Goal: Transaction & Acquisition: Purchase product/service

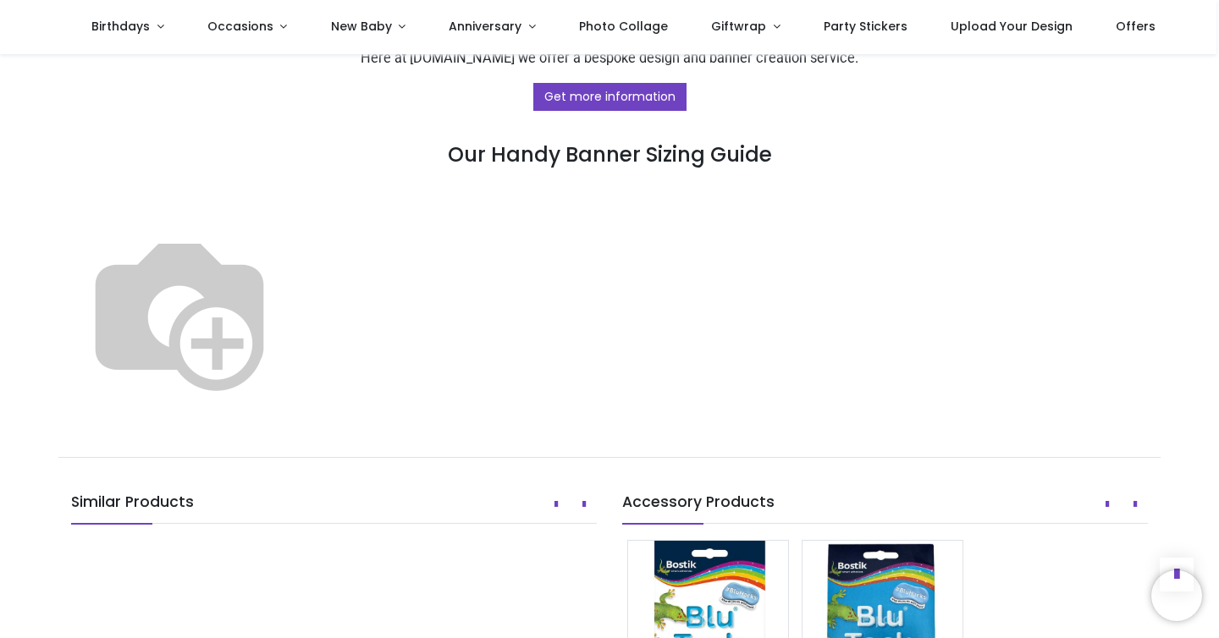
scroll to position [736, 0]
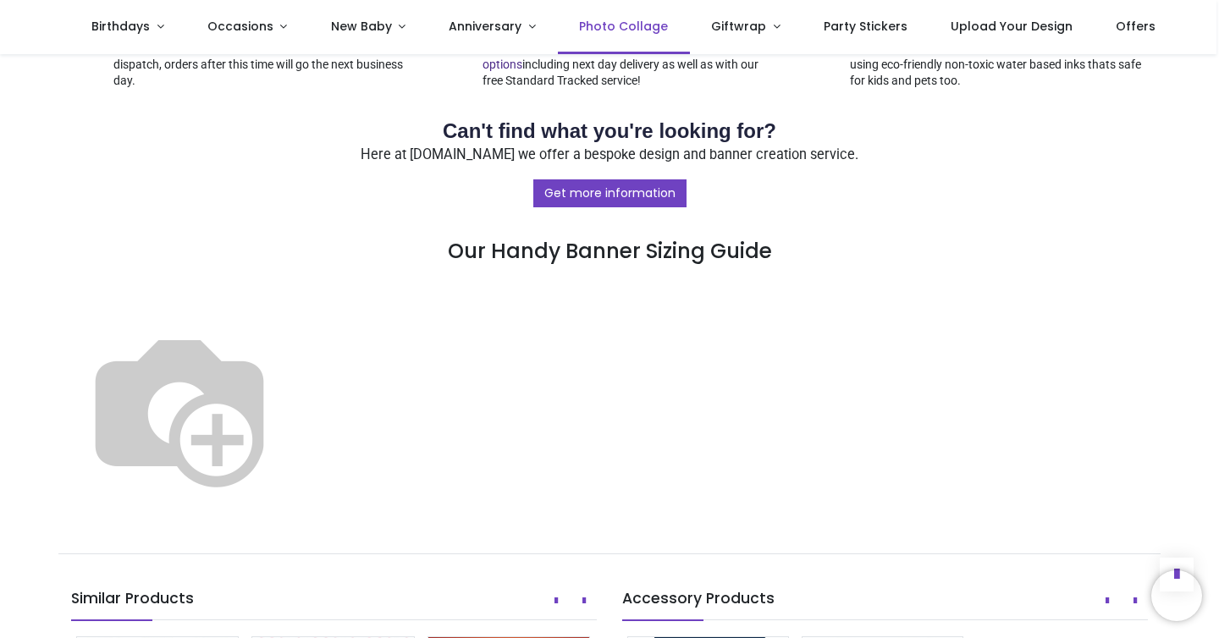
drag, startPoint x: 384, startPoint y: 375, endPoint x: 637, endPoint y: 8, distance: 445.8
click at [288, 403] on img at bounding box center [179, 408] width 217 height 217
click at [288, 415] on img at bounding box center [179, 408] width 217 height 217
click at [288, 400] on img at bounding box center [179, 408] width 217 height 217
click at [288, 426] on img at bounding box center [179, 408] width 217 height 217
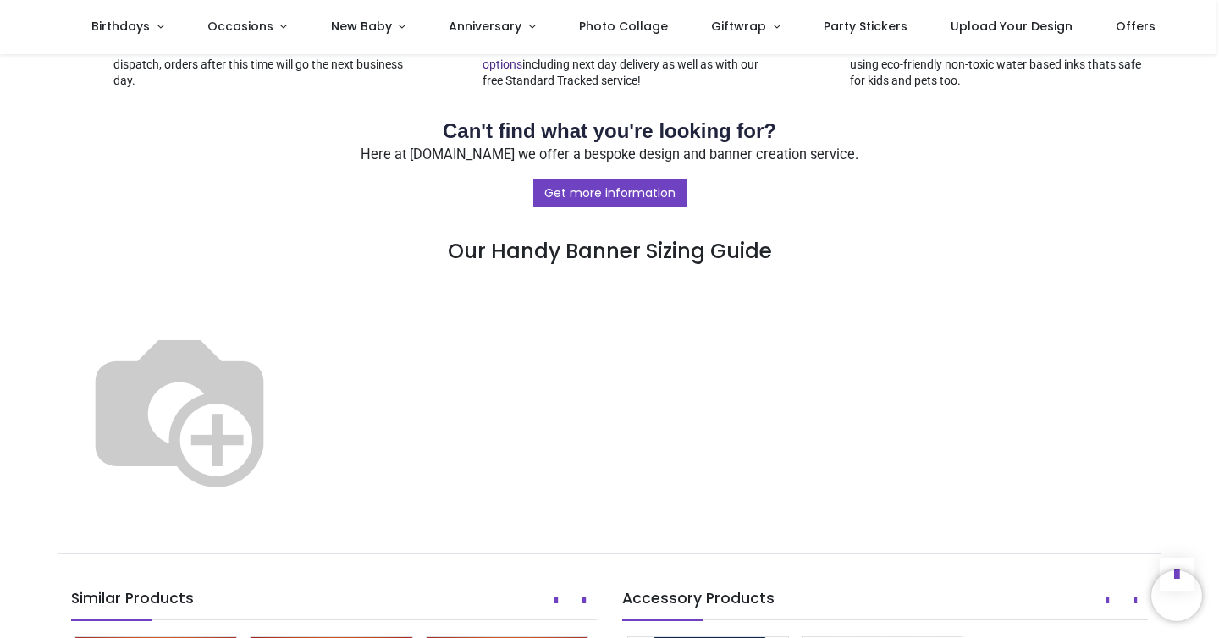
click at [288, 395] on img at bounding box center [179, 408] width 217 height 217
click at [288, 413] on img at bounding box center [179, 408] width 217 height 217
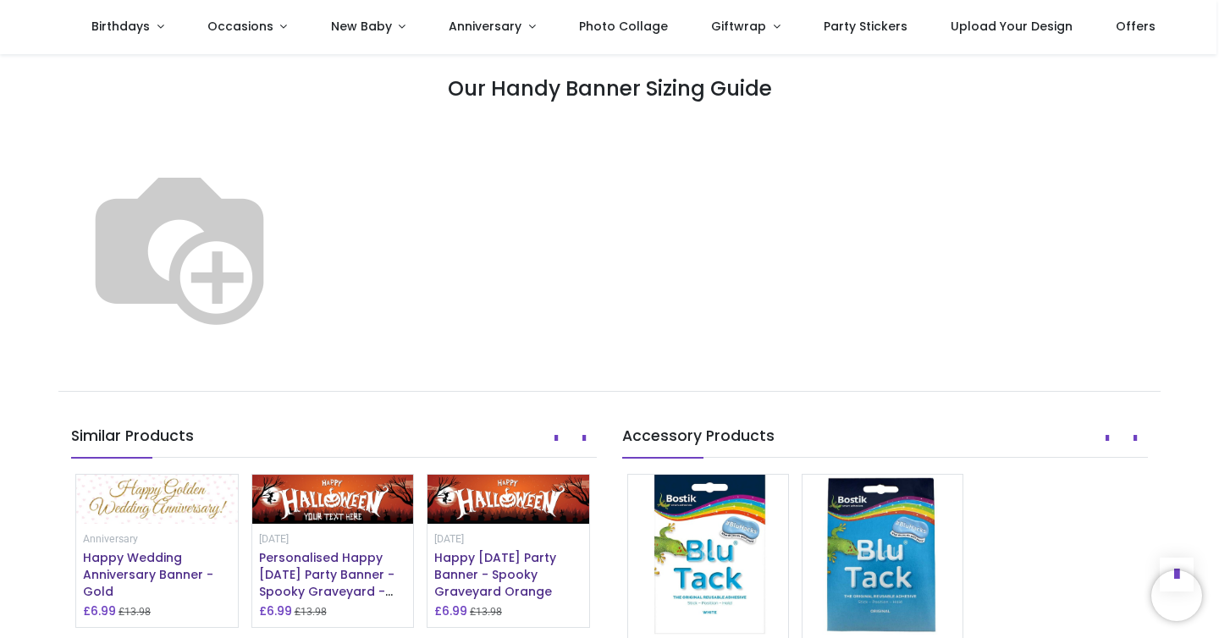
scroll to position [906, 0]
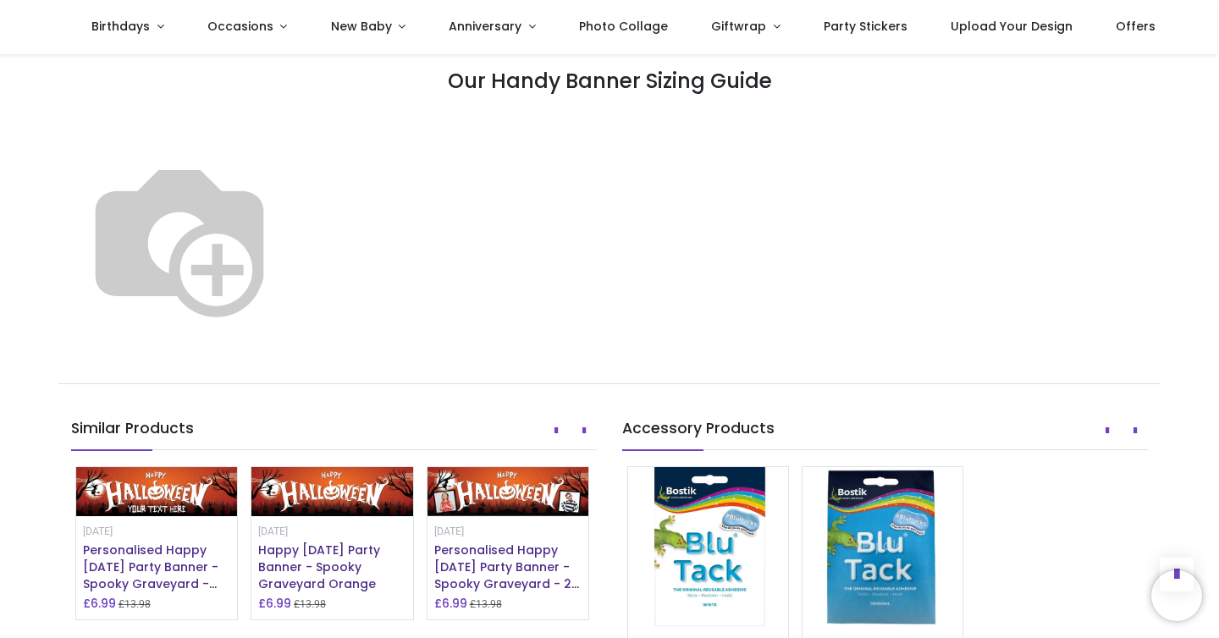
click at [288, 257] on img at bounding box center [179, 238] width 217 height 217
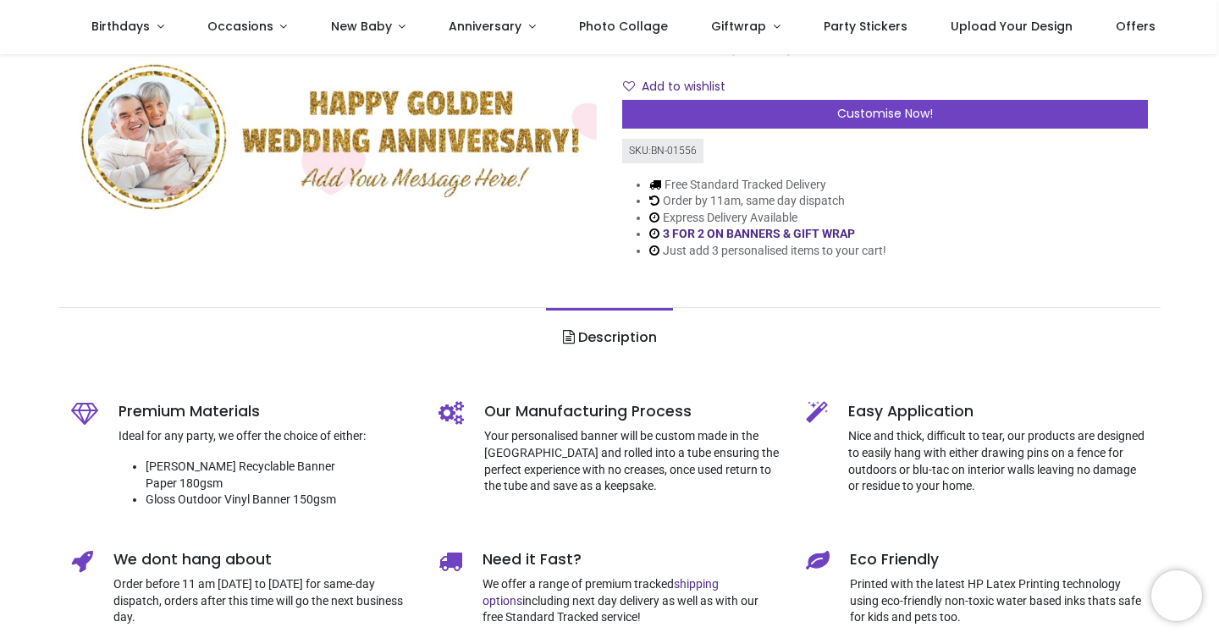
scroll to position [204, 0]
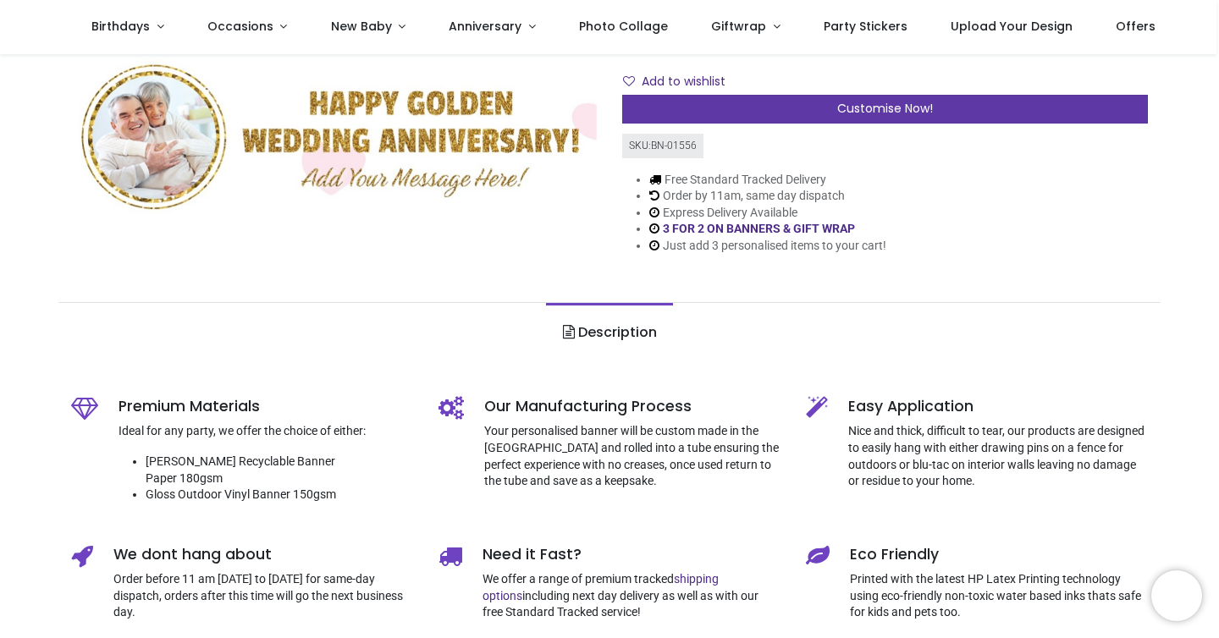
click at [870, 116] on span "Customise Now!" at bounding box center [885, 108] width 96 height 17
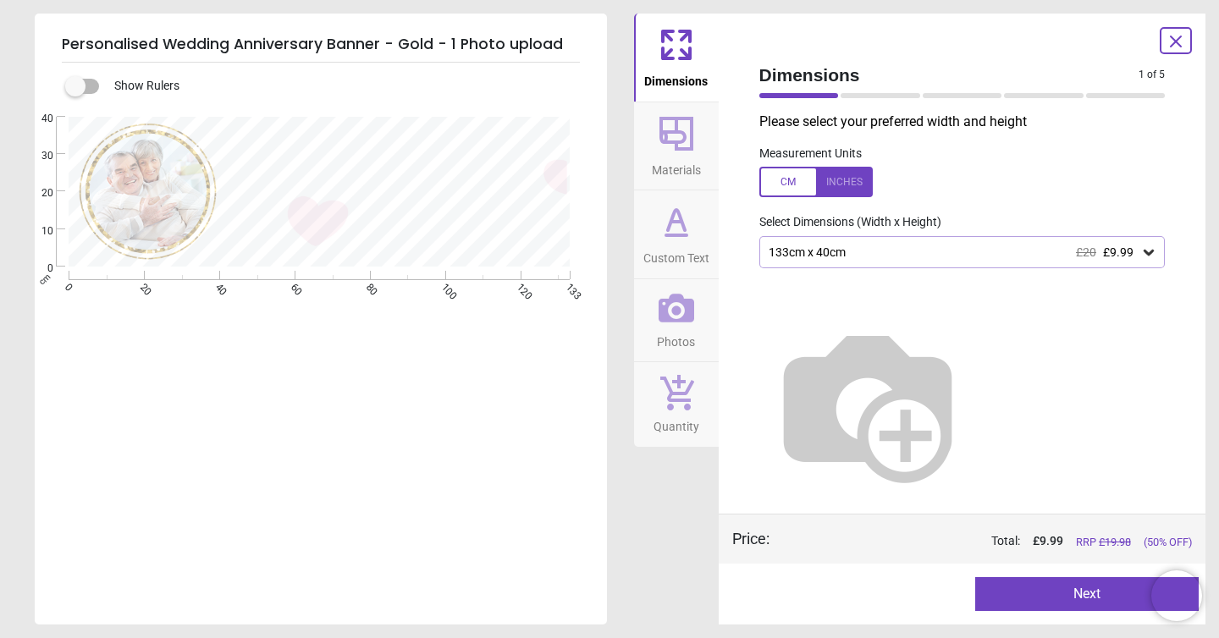
click at [871, 249] on div "133cm x 40cm £20 £9.99" at bounding box center [954, 253] width 374 height 14
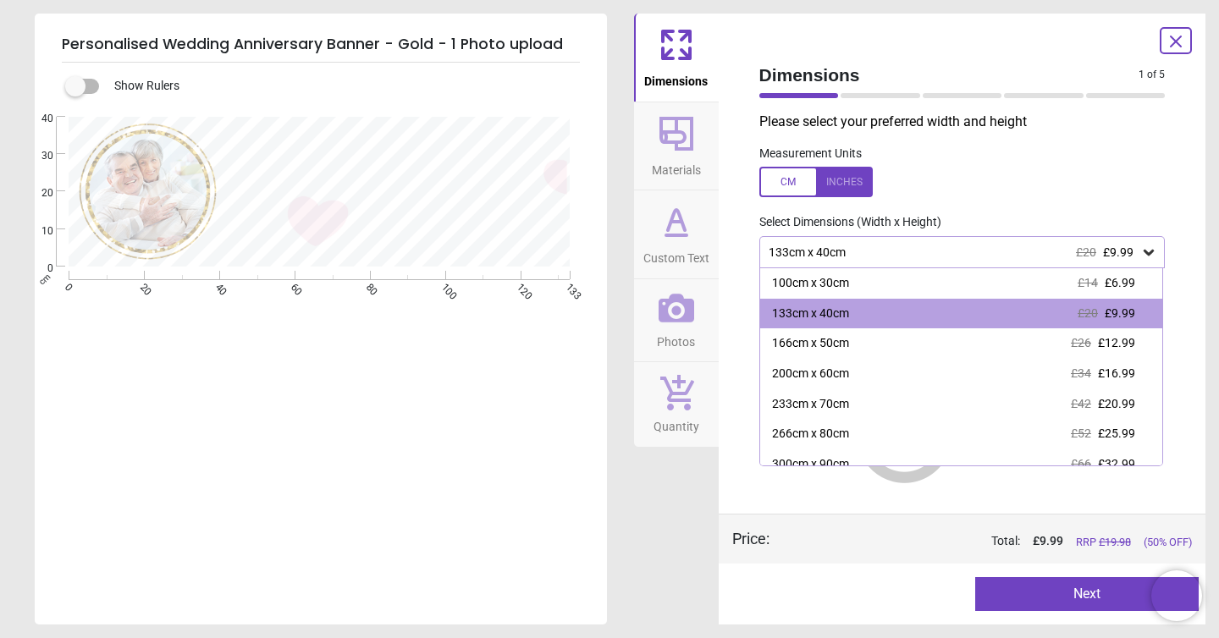
click at [899, 208] on div "Please select your preferred width and height Measurement Units Select Dimensio…" at bounding box center [963, 313] width 434 height 401
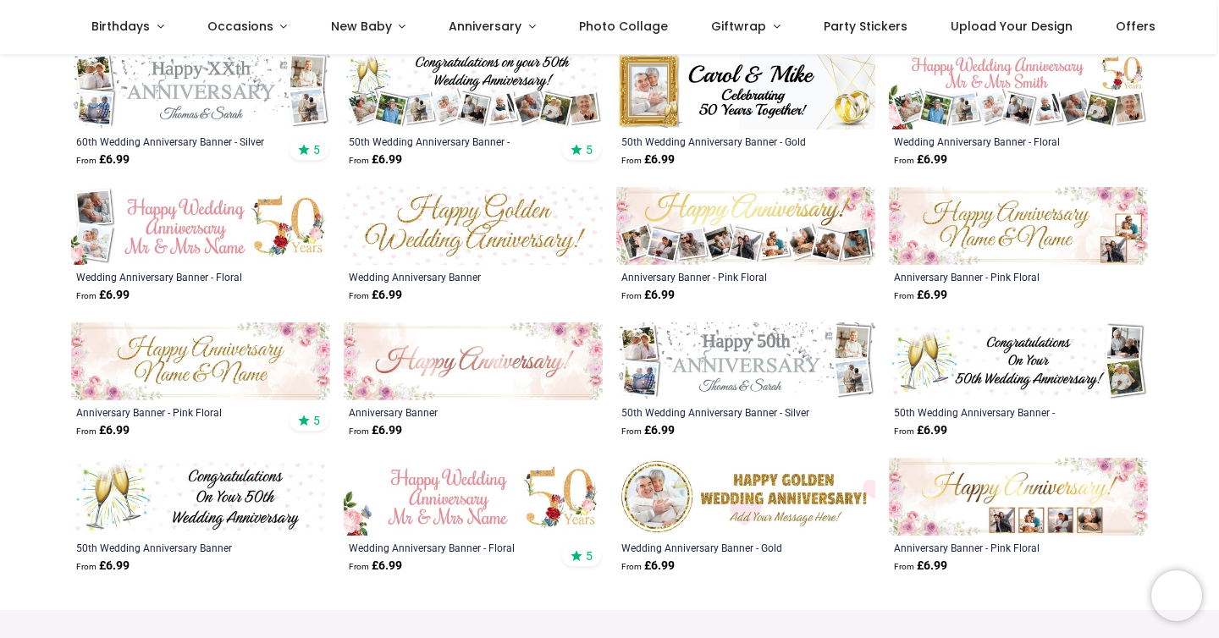
scroll to position [590, 0]
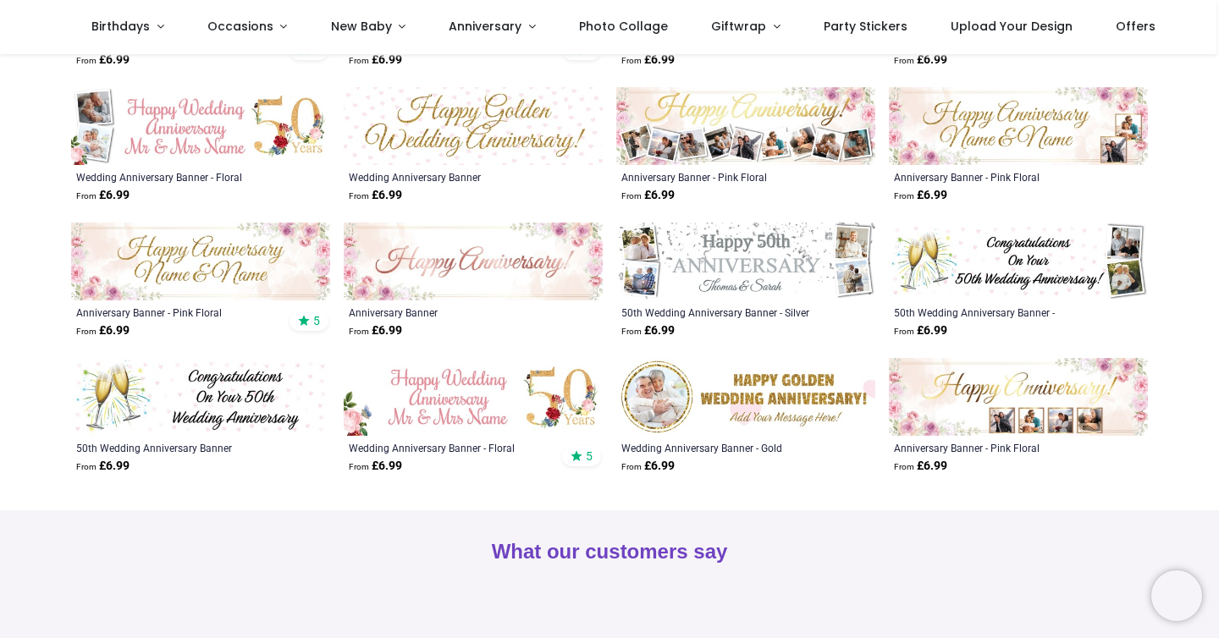
click at [682, 380] on img at bounding box center [745, 397] width 259 height 78
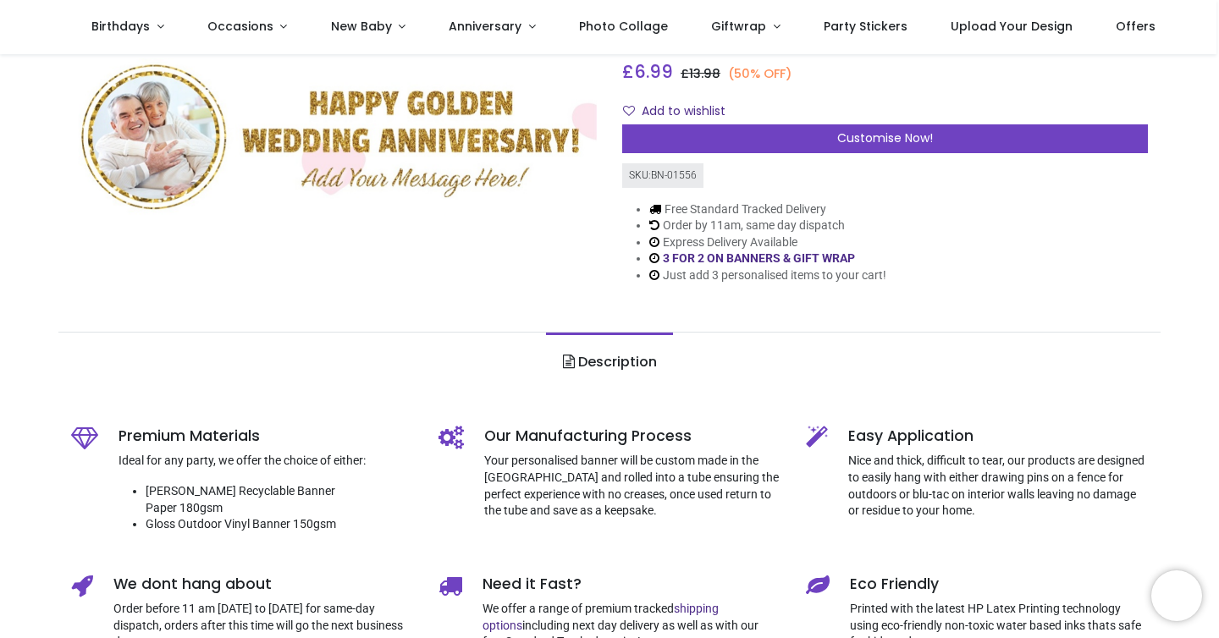
scroll to position [162, 0]
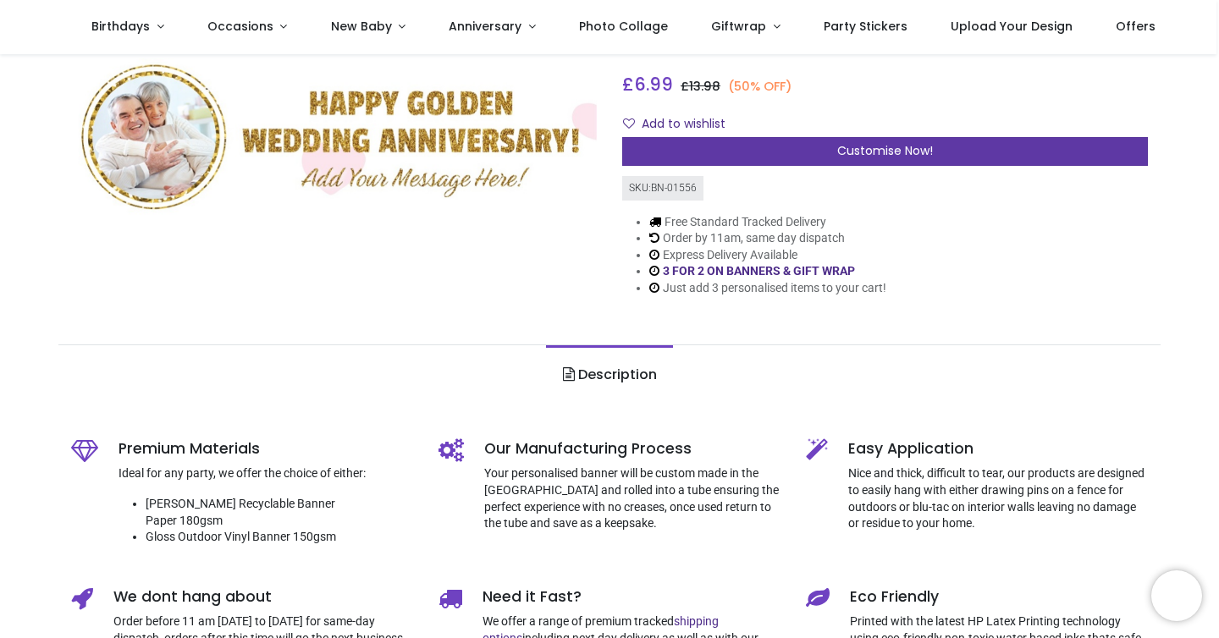
click at [859, 152] on span "Customise Now!" at bounding box center [885, 150] width 96 height 17
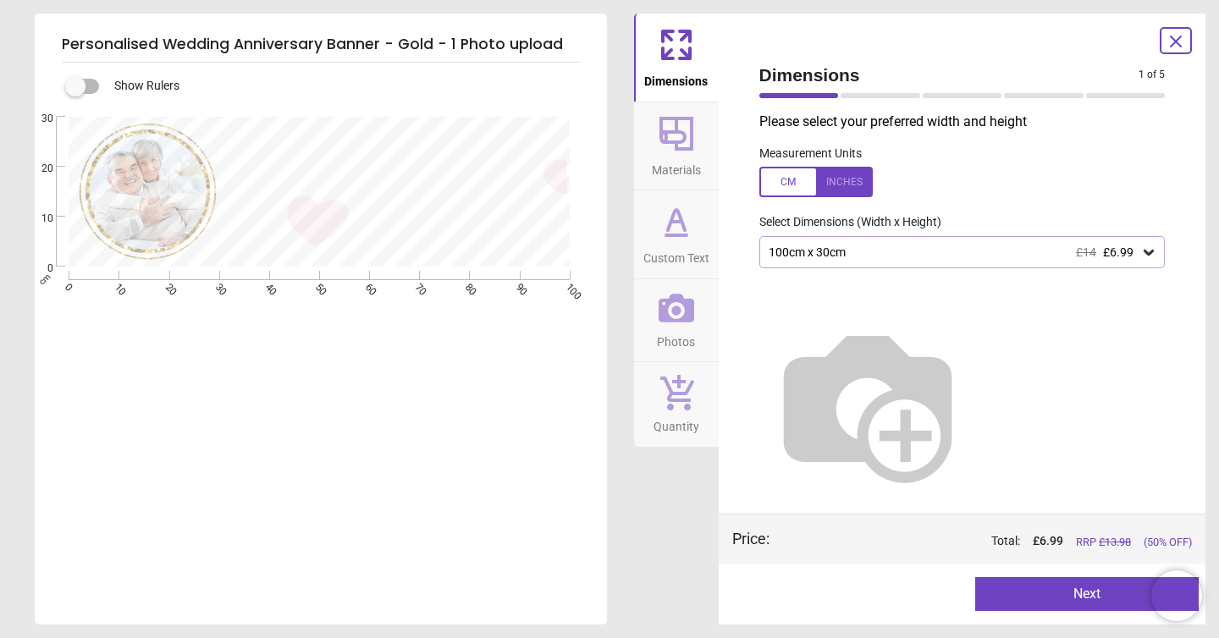
click at [849, 189] on div at bounding box center [816, 182] width 113 height 30
click at [858, 253] on div "39.4" x 11.8" (3ft 3" x 1ft) £14 £6.99" at bounding box center [954, 253] width 374 height 14
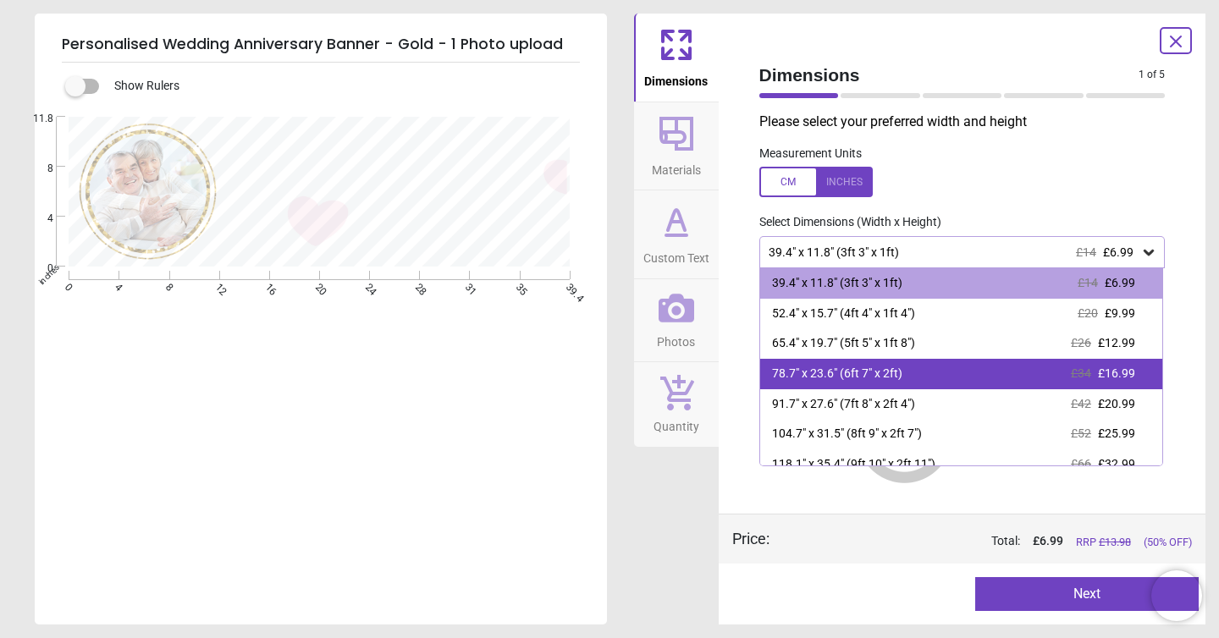
click at [902, 384] on div "78.7" x 23.6" (6ft 7" x 2ft) £34 £16.99" at bounding box center [961, 374] width 403 height 30
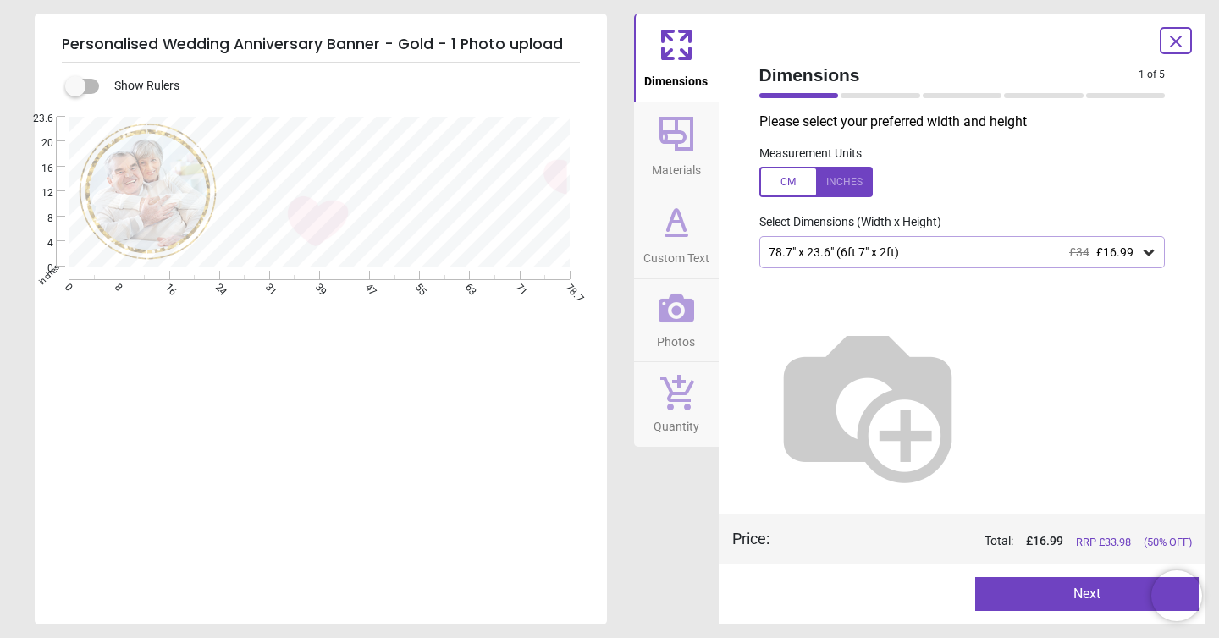
click at [1080, 599] on button "Next" at bounding box center [1087, 594] width 224 height 34
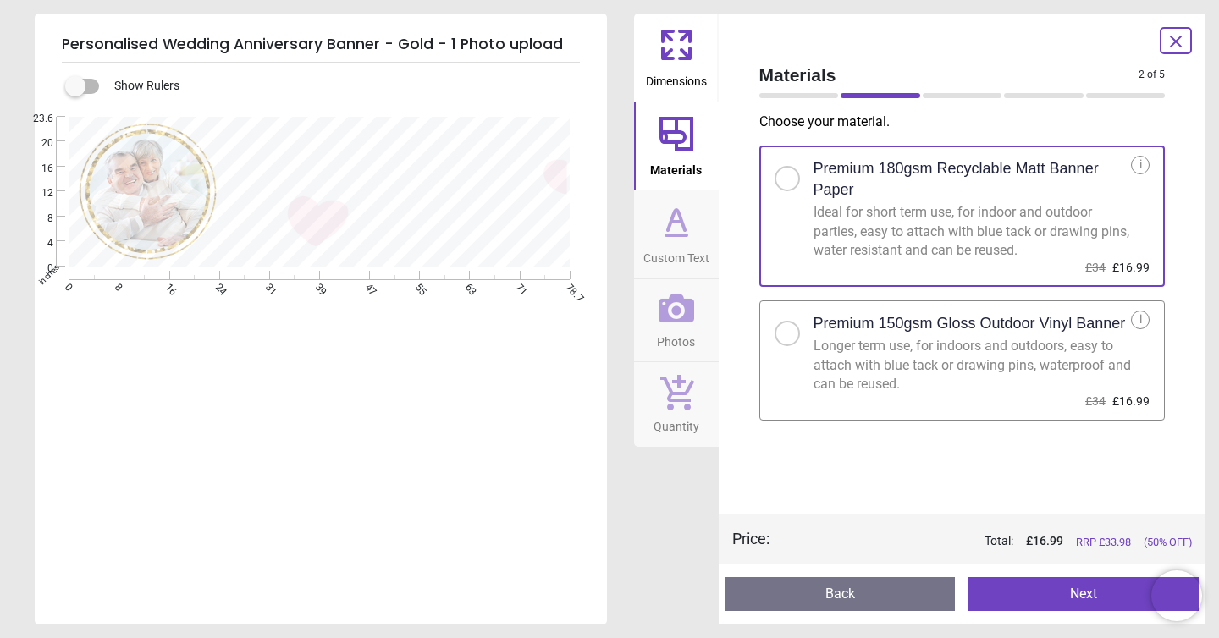
click at [1037, 594] on button "Next" at bounding box center [1084, 594] width 230 height 34
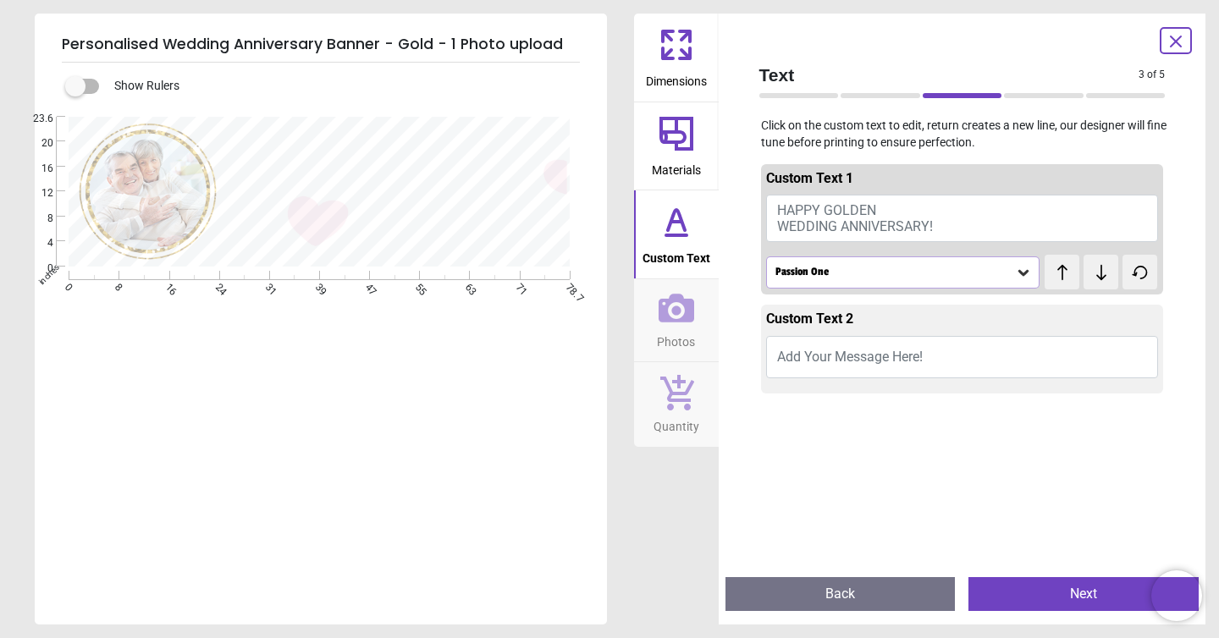
click at [868, 280] on div "Passion One" at bounding box center [903, 273] width 274 height 32
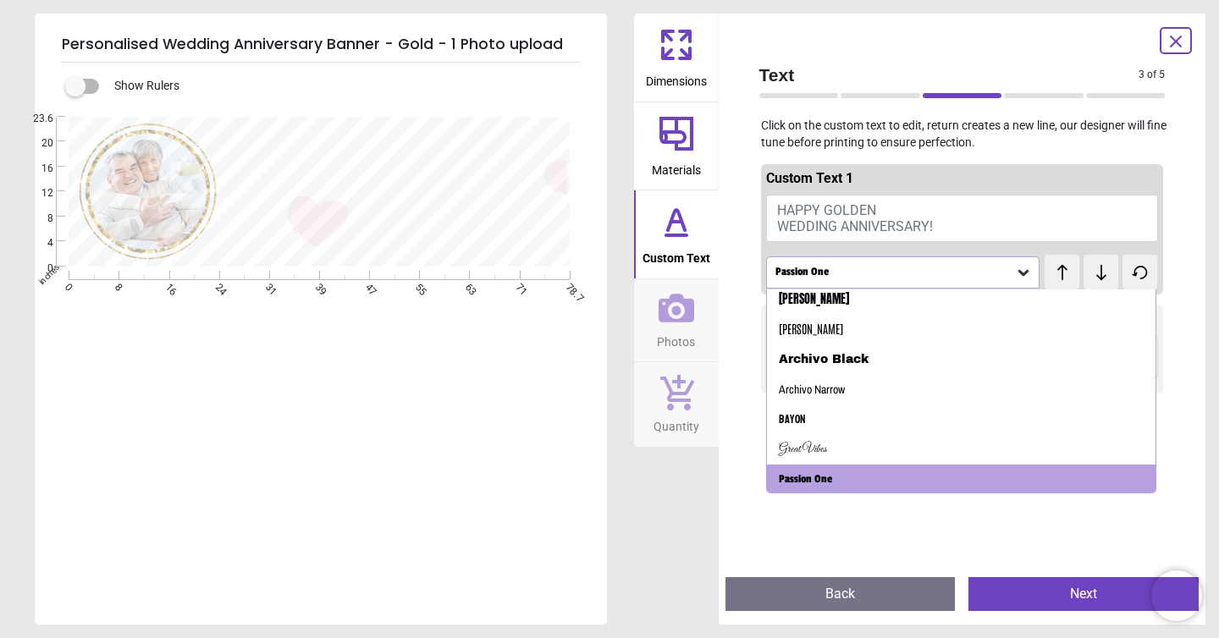
scroll to position [129, 0]
click at [868, 280] on div "Passion One" at bounding box center [903, 273] width 274 height 32
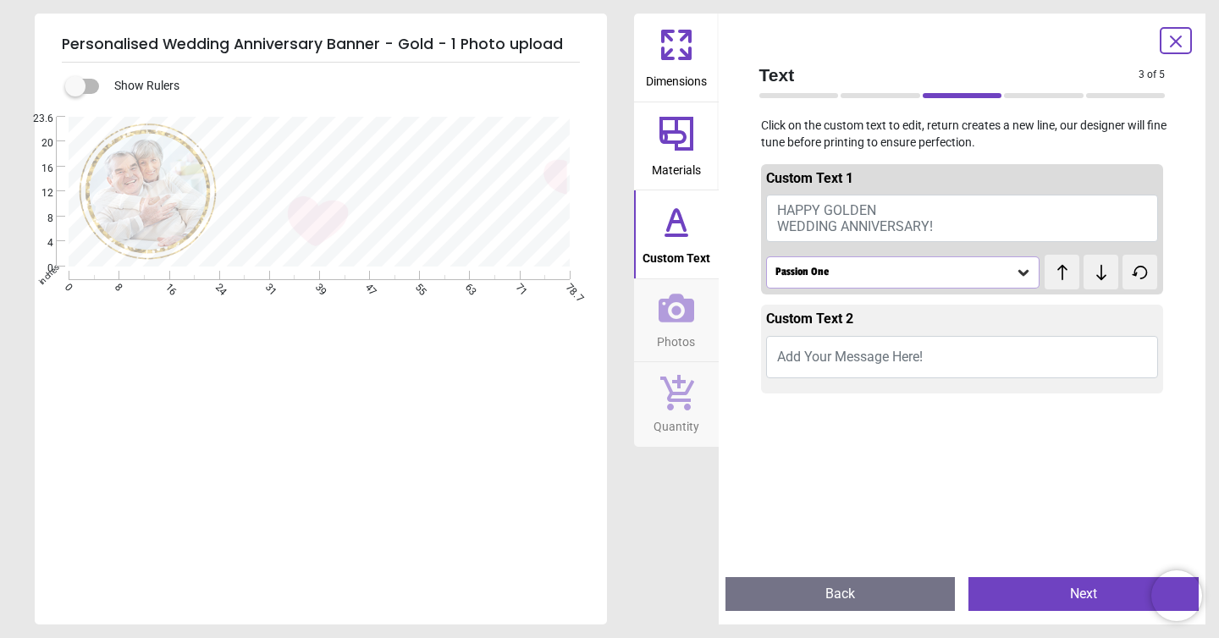
click at [826, 364] on span "Add Your Message Here!" at bounding box center [850, 357] width 146 height 16
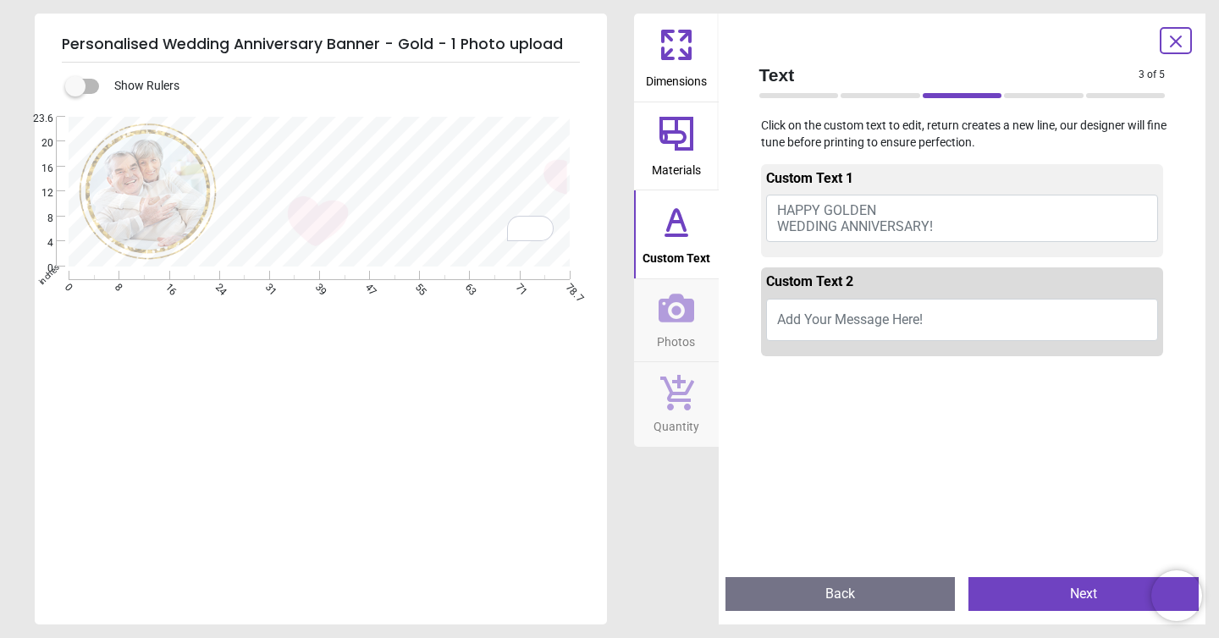
click at [822, 323] on span "Add Your Message Here!" at bounding box center [850, 320] width 146 height 16
type textarea "**********"
click at [689, 296] on icon at bounding box center [677, 308] width 36 height 36
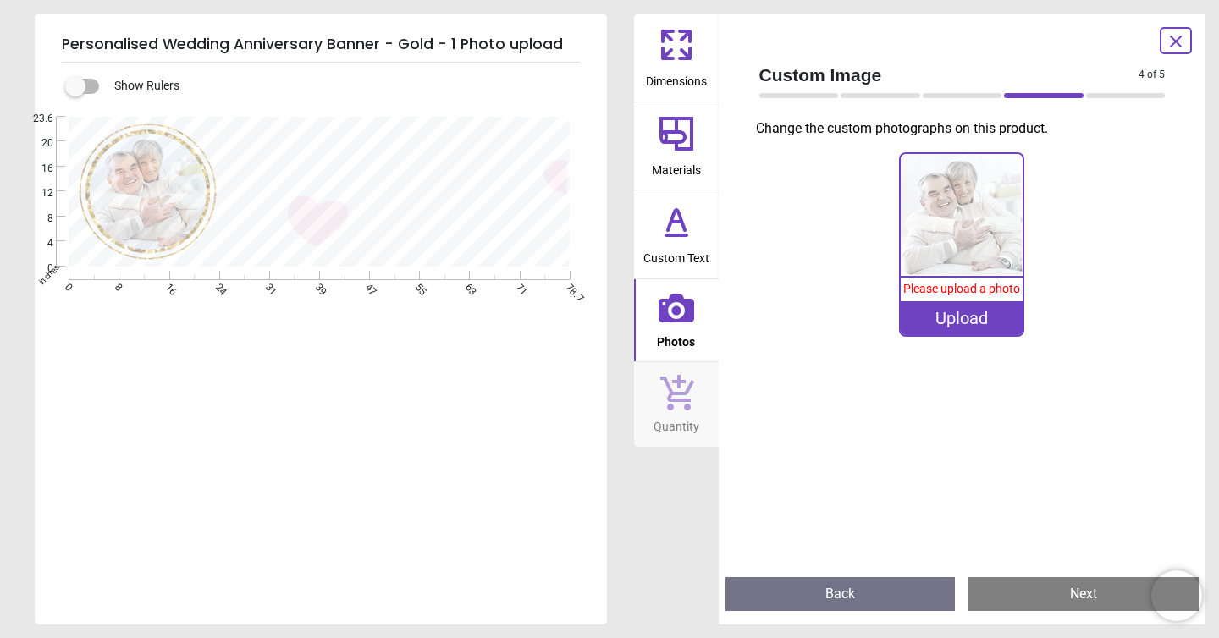
click at [974, 325] on div "Upload" at bounding box center [962, 318] width 122 height 34
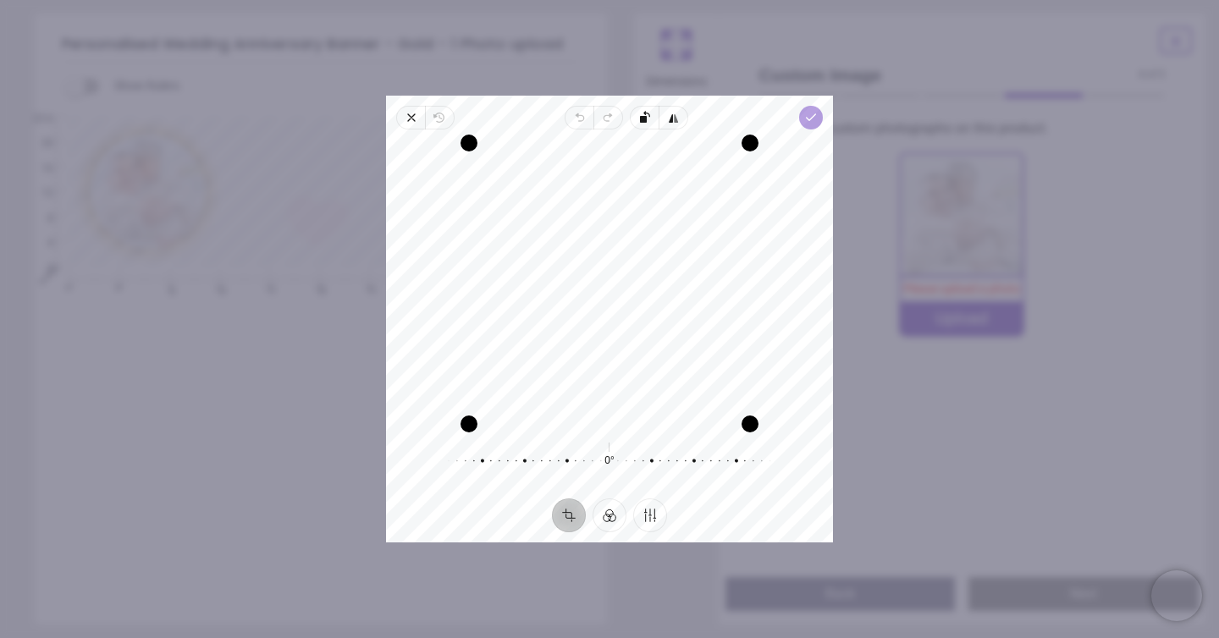
click at [809, 117] on polyline "button" at bounding box center [811, 117] width 9 height 6
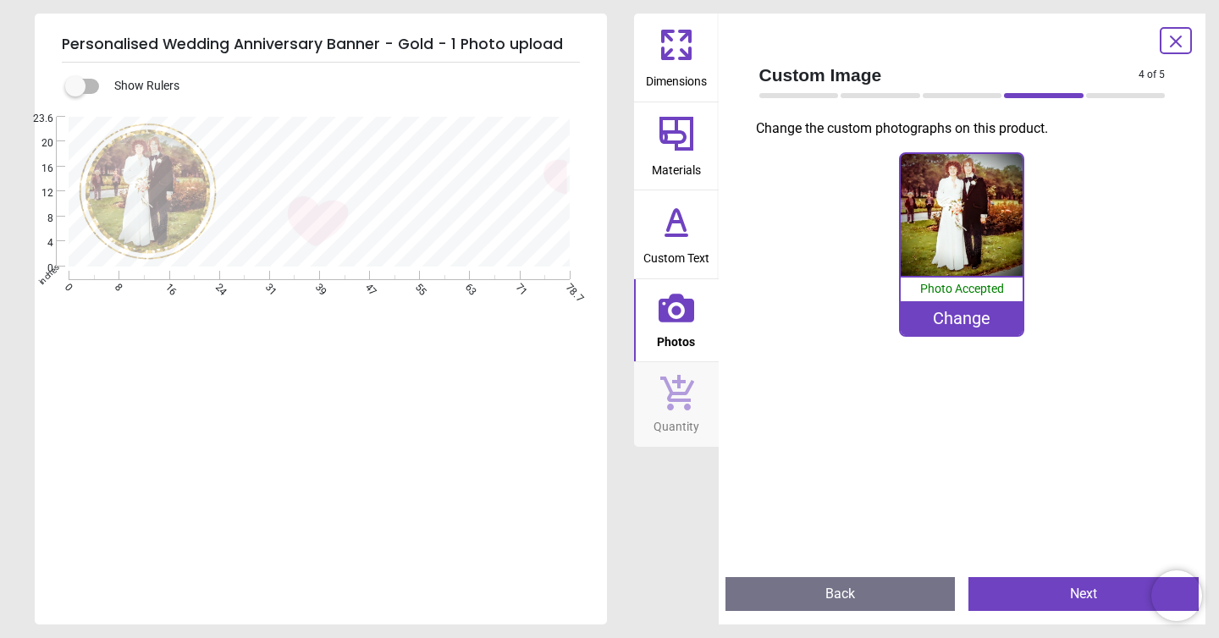
click at [963, 325] on div "Change" at bounding box center [962, 318] width 122 height 34
click at [975, 199] on img at bounding box center [962, 215] width 122 height 122
click at [163, 180] on image at bounding box center [148, 191] width 120 height 119
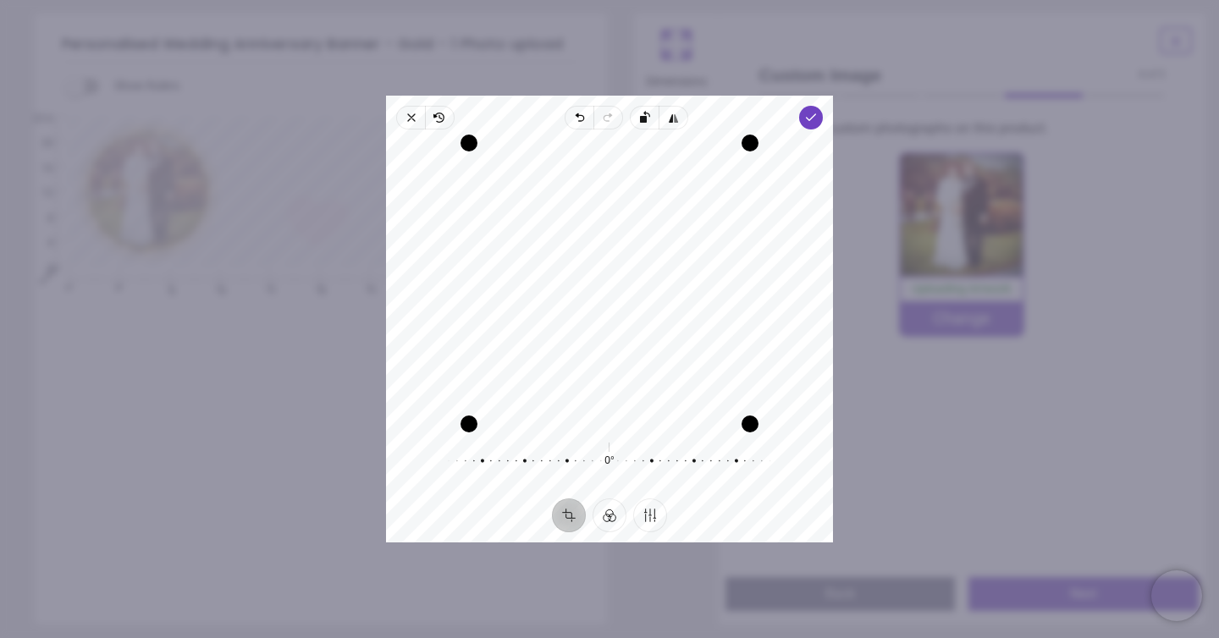
drag, startPoint x: 605, startPoint y: 240, endPoint x: 602, endPoint y: 327, distance: 87.3
click at [603, 328] on div "Recenter" at bounding box center [610, 283] width 420 height 281
drag, startPoint x: 602, startPoint y: 327, endPoint x: 600, endPoint y: 399, distance: 72.0
click at [600, 399] on div "Recenter" at bounding box center [610, 283] width 420 height 281
drag, startPoint x: 600, startPoint y: 399, endPoint x: 588, endPoint y: 400, distance: 11.9
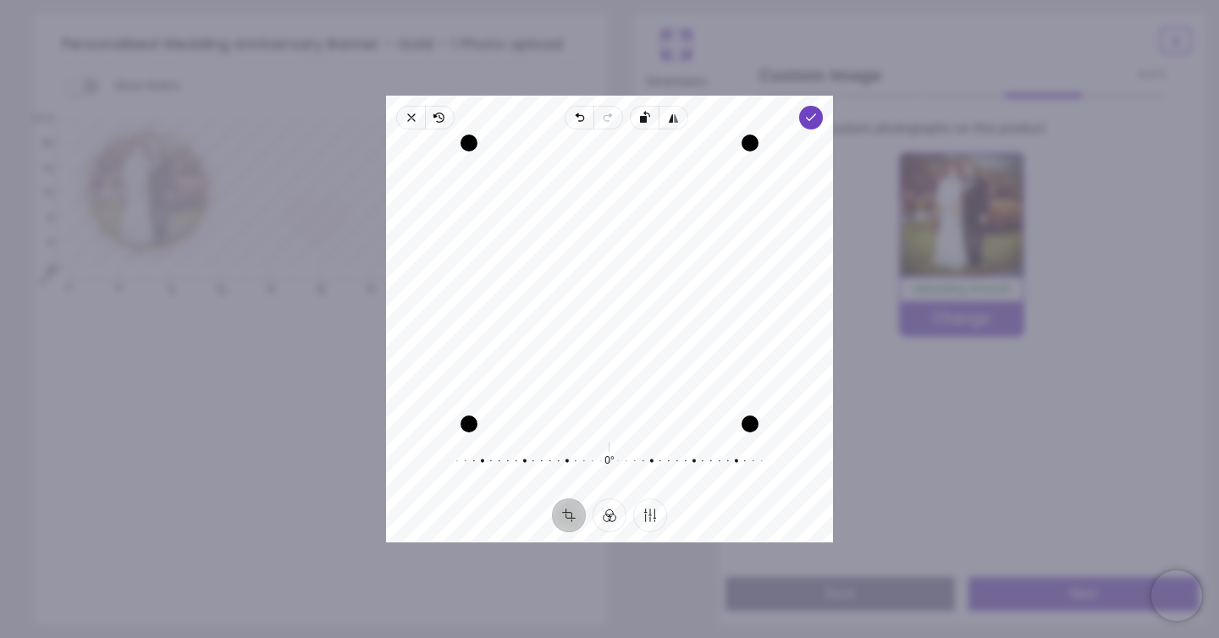
click at [588, 400] on div "Recenter" at bounding box center [610, 283] width 420 height 281
drag, startPoint x: 588, startPoint y: 400, endPoint x: 599, endPoint y: 426, distance: 28.1
click at [599, 424] on div "Recenter" at bounding box center [610, 283] width 420 height 281
click at [815, 114] on polyline "button" at bounding box center [811, 117] width 9 height 6
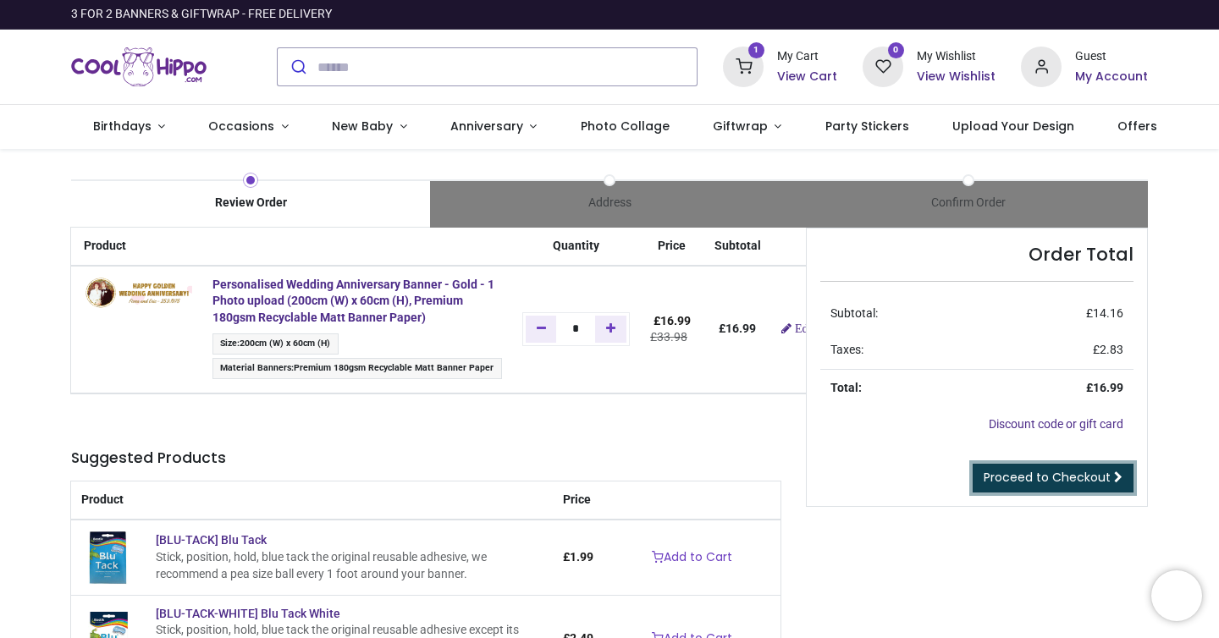
click at [1022, 478] on span "Proceed to Checkout" at bounding box center [1047, 477] width 127 height 17
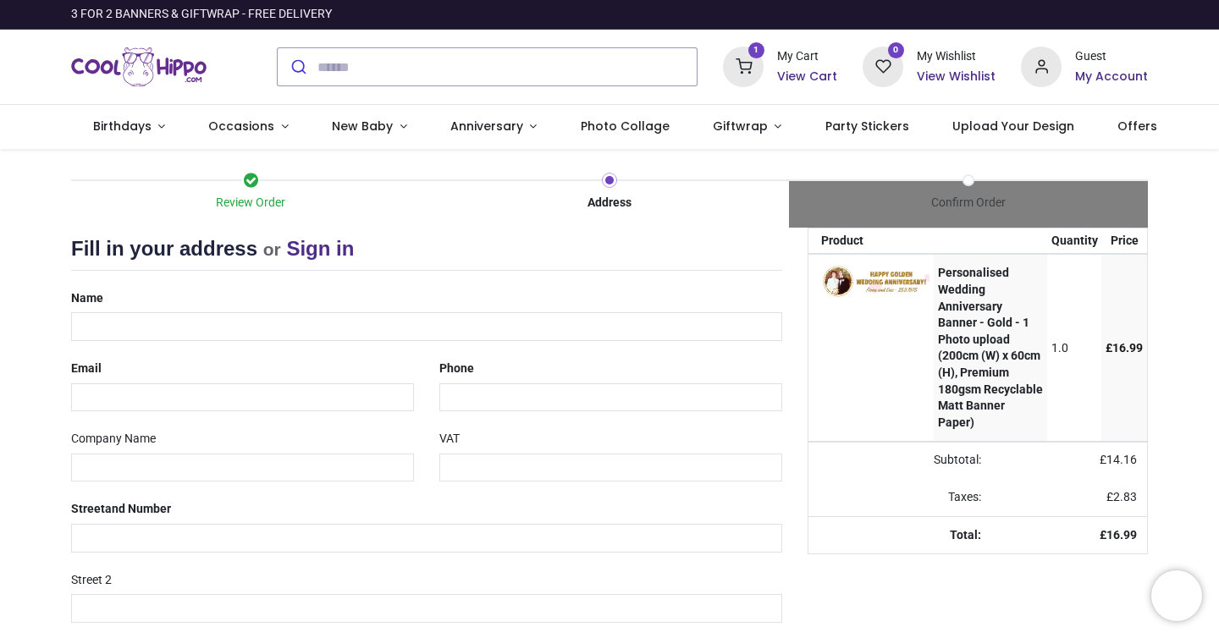
select select "***"
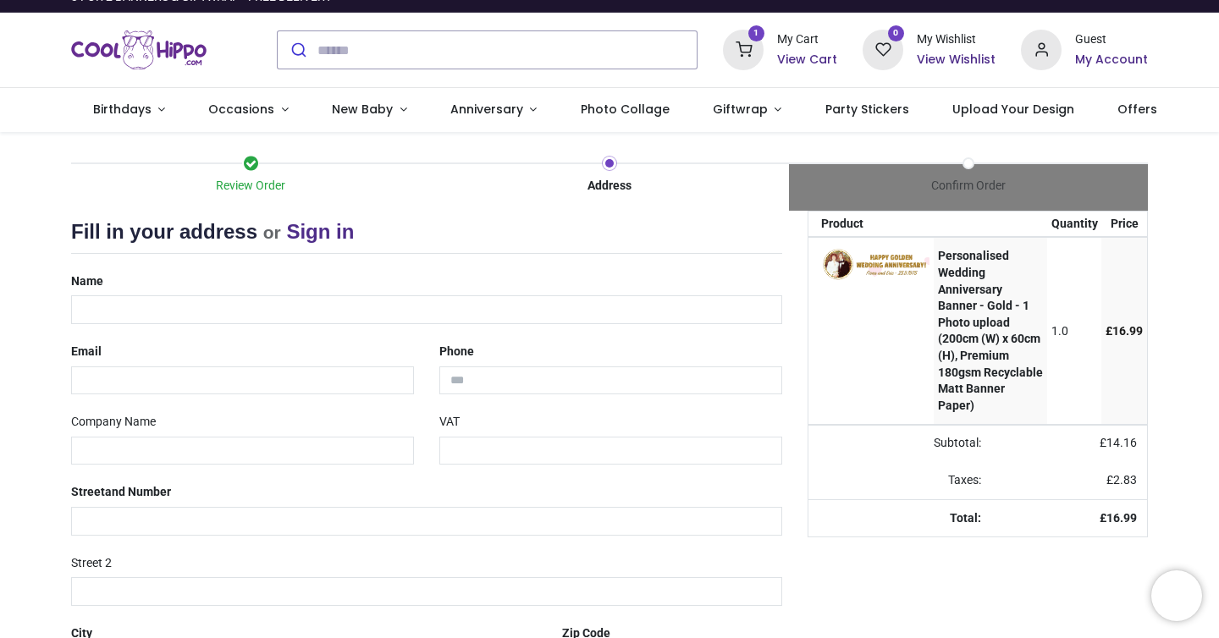
scroll to position [18, 0]
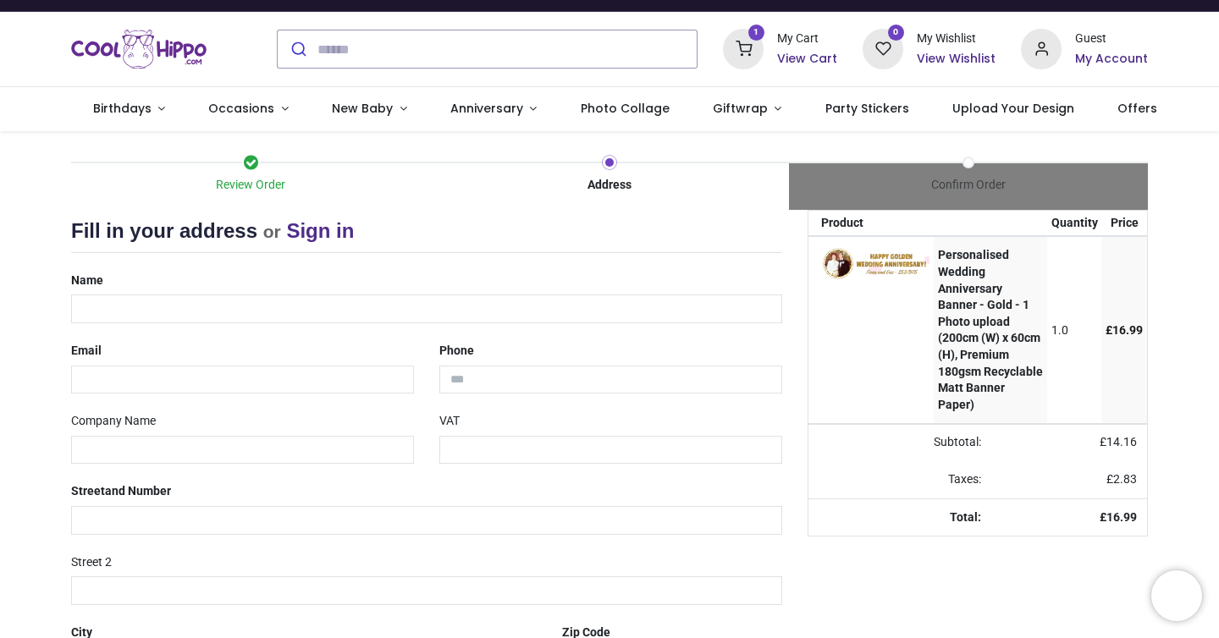
click at [465, 269] on div "Name" at bounding box center [426, 295] width 737 height 57
click at [431, 307] on input "text" at bounding box center [426, 309] width 711 height 29
type input "**********"
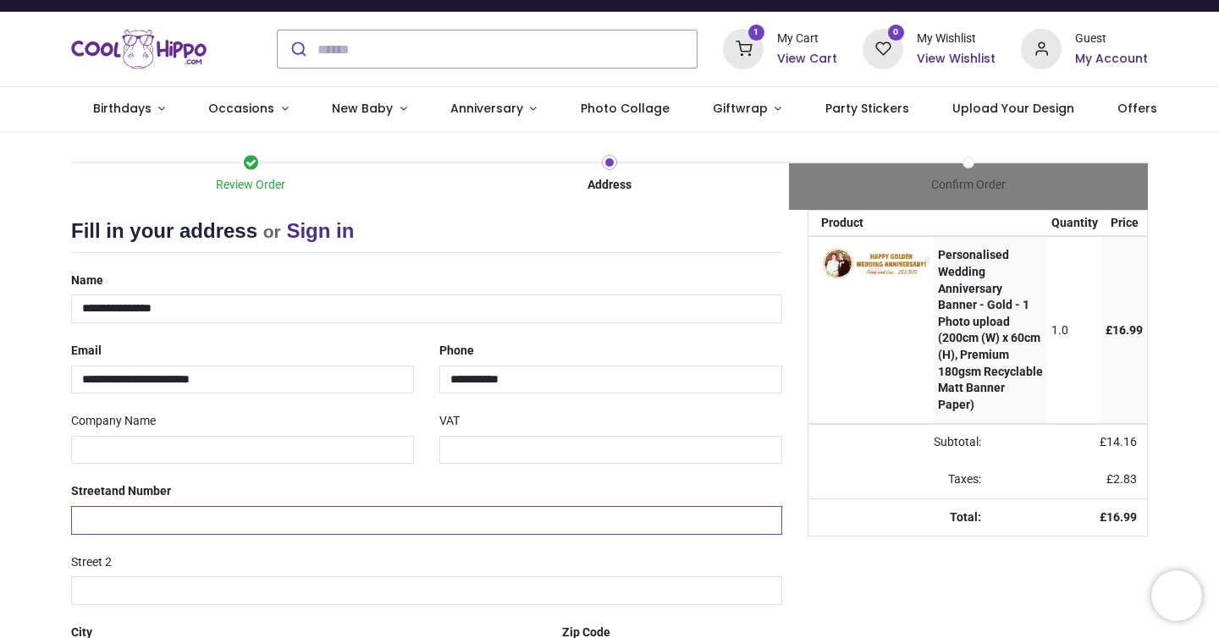
type input "**********"
type input "*******"
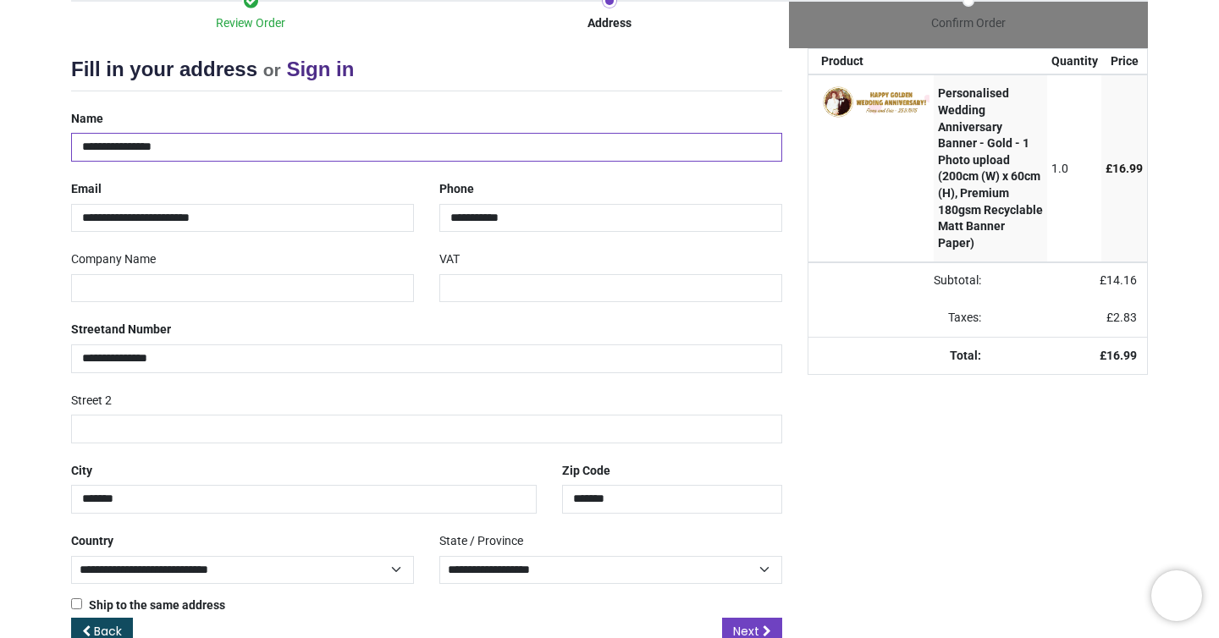
scroll to position [221, 0]
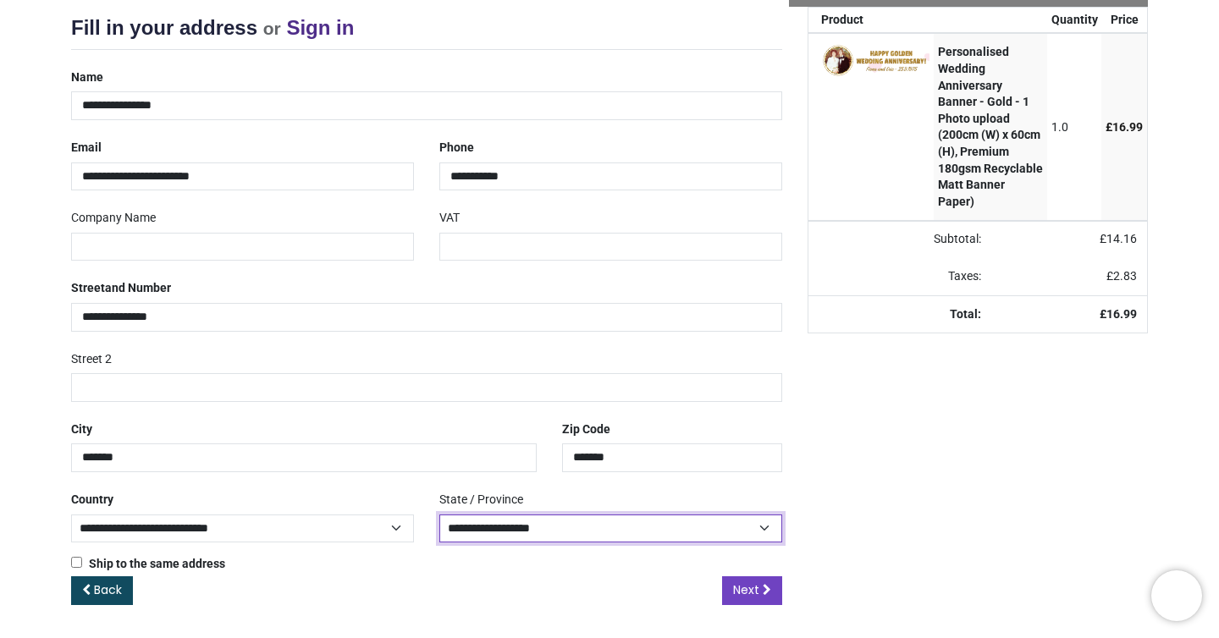
click at [733, 541] on select "**********" at bounding box center [610, 529] width 343 height 29
select select "****"
click at [439, 515] on select "**********" at bounding box center [610, 529] width 343 height 29
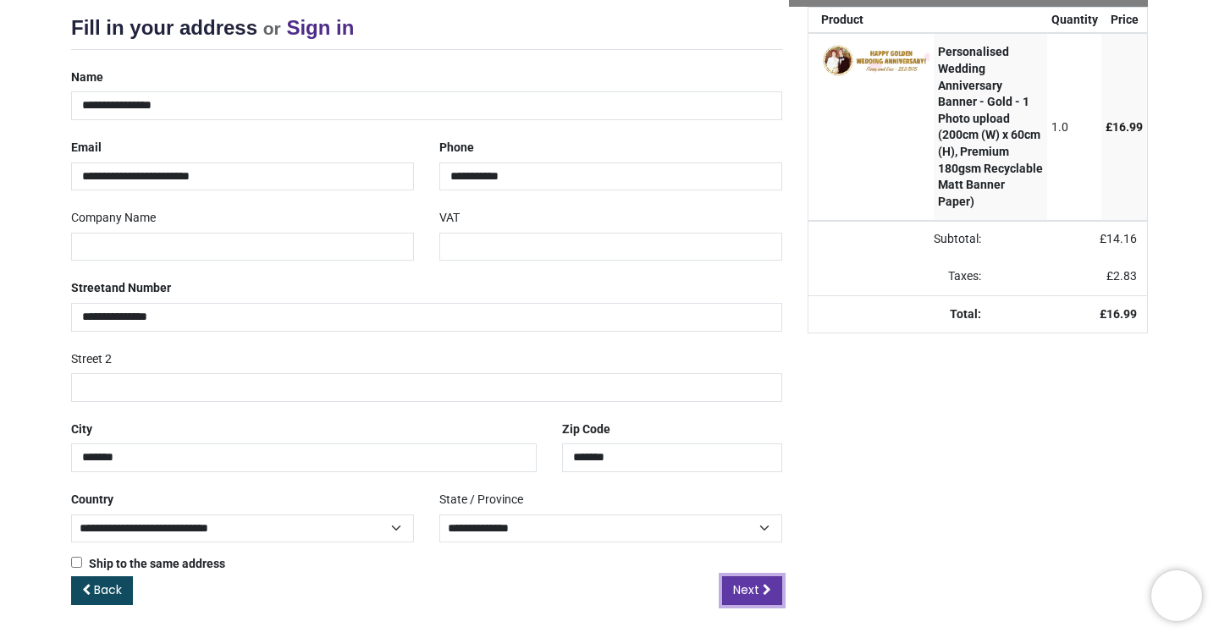
click at [768, 592] on icon at bounding box center [767, 590] width 8 height 12
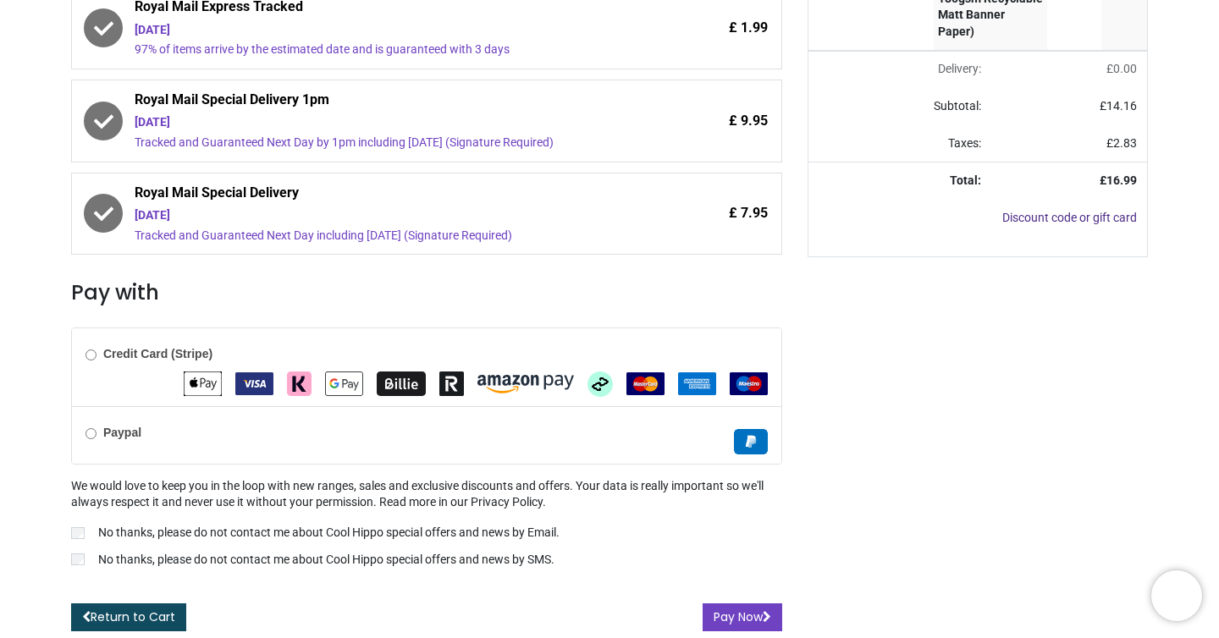
scroll to position [403, 0]
click at [72, 572] on label "No thanks, please do not contact me about Cool Hippo special offers and news by…" at bounding box center [426, 562] width 711 height 20
click at [133, 428] on b "Paypal" at bounding box center [122, 433] width 38 height 14
click at [131, 373] on div "Credit Card (Stripe)" at bounding box center [427, 368] width 710 height 78
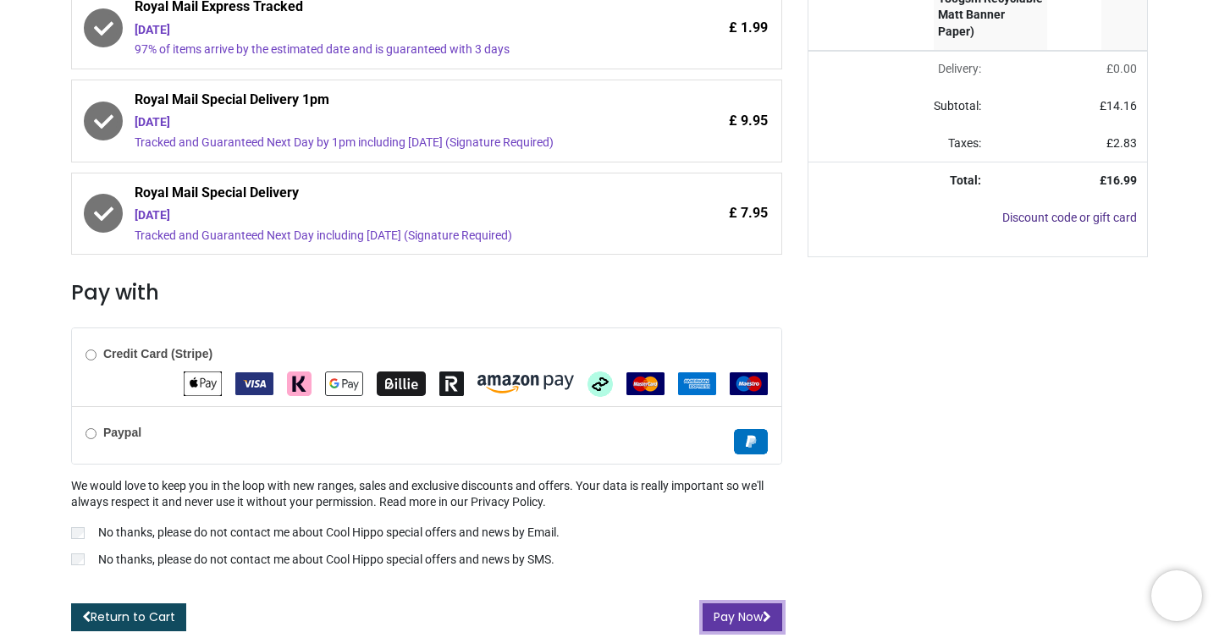
click at [738, 617] on button "Pay Now" at bounding box center [743, 618] width 80 height 29
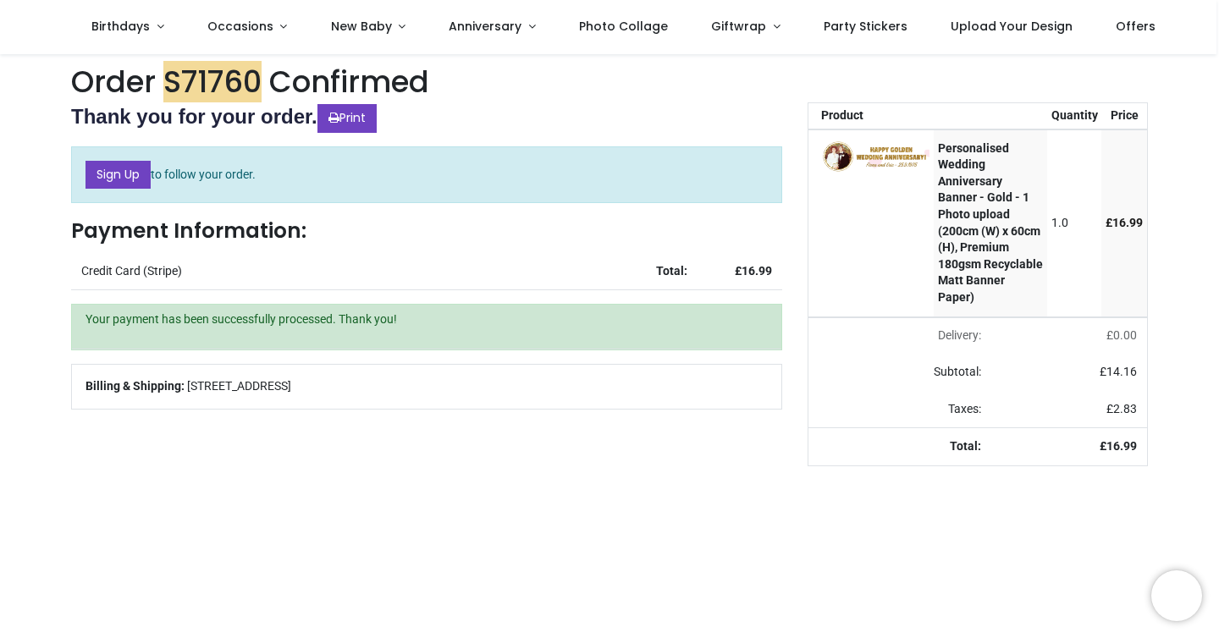
scroll to position [18, 0]
